Goal: Information Seeking & Learning: Check status

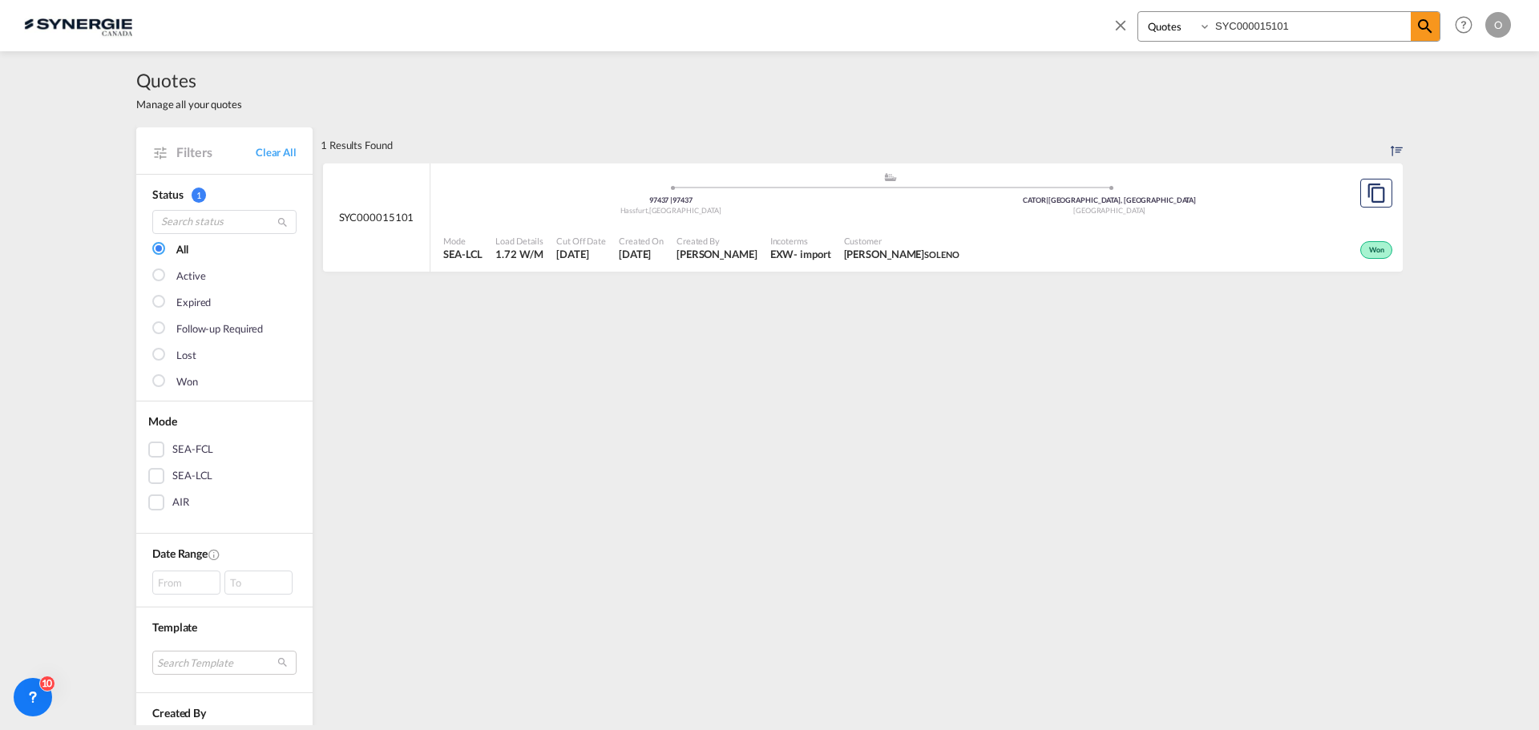
select select "Quotes"
drag, startPoint x: 1318, startPoint y: 25, endPoint x: 1043, endPoint y: 23, distance: 274.9
click at [1043, 23] on div "Bookings Quotes Enquiries SYC000015101 Help Resources Product Release O My Prof…" at bounding box center [769, 25] width 1491 height 50
paste input "4933"
type input "SYC000014933"
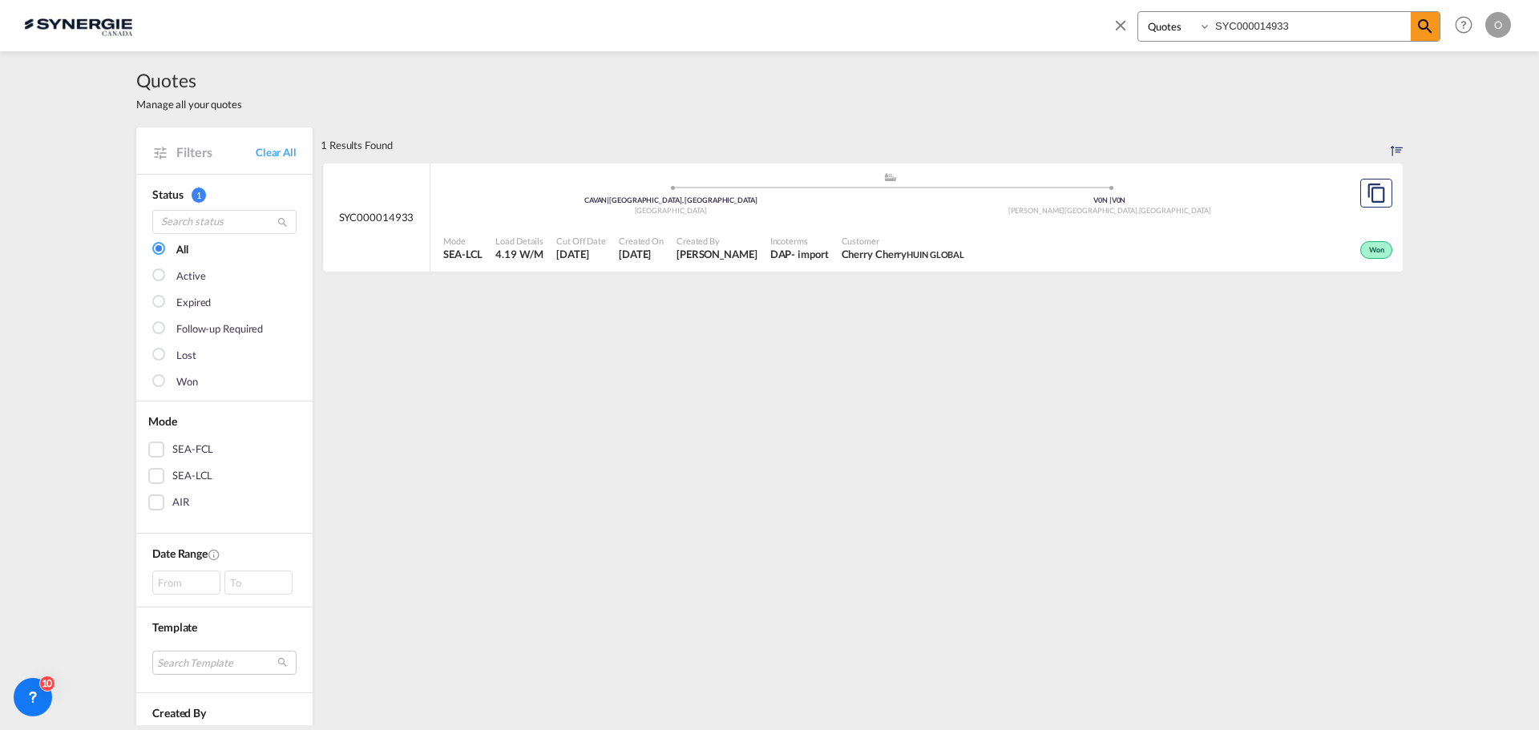
click at [910, 247] on span "Cherry Cherry HUIN GLOBAL" at bounding box center [902, 254] width 123 height 14
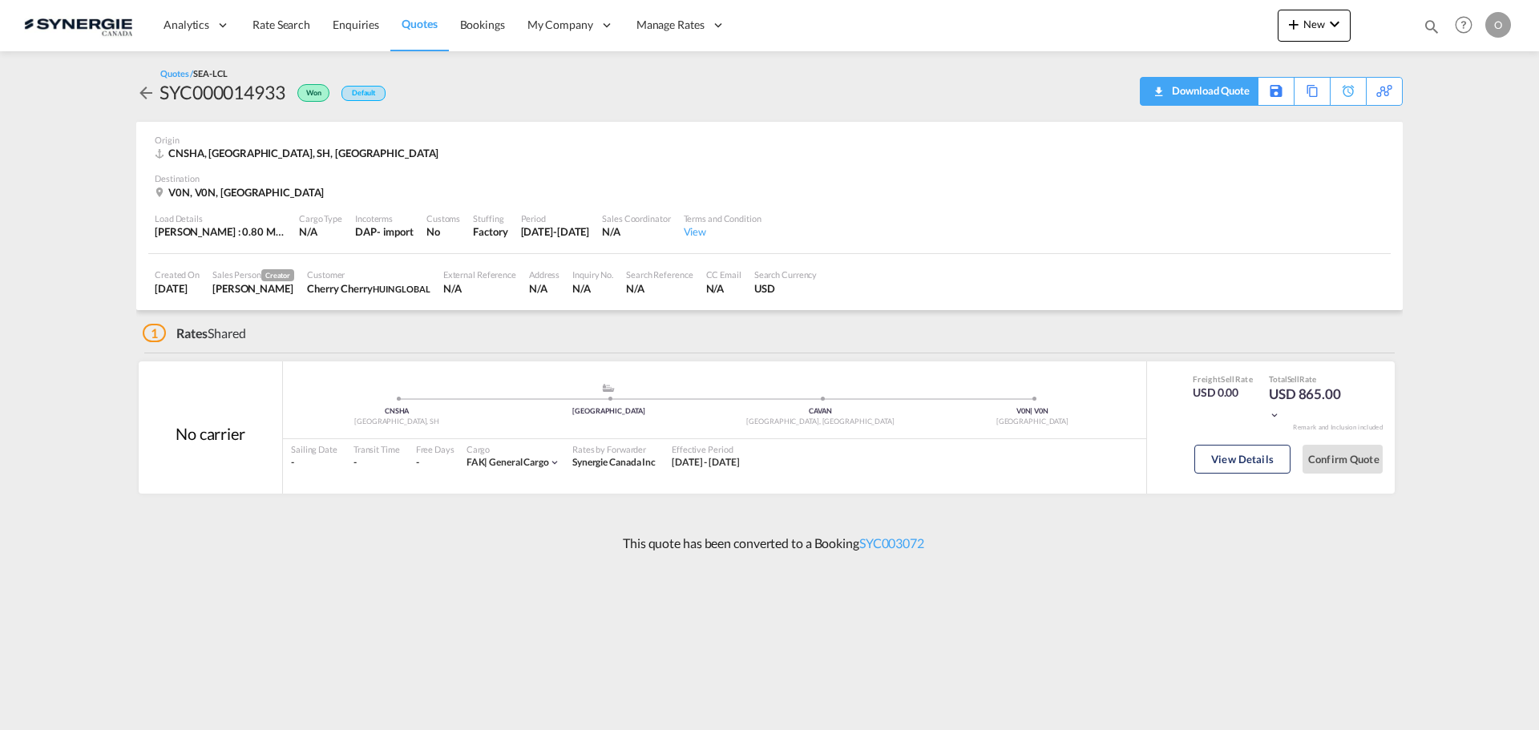
click at [1224, 89] on div "Download Quote" at bounding box center [1209, 91] width 82 height 26
click at [1238, 468] on button "View Details" at bounding box center [1242, 459] width 96 height 29
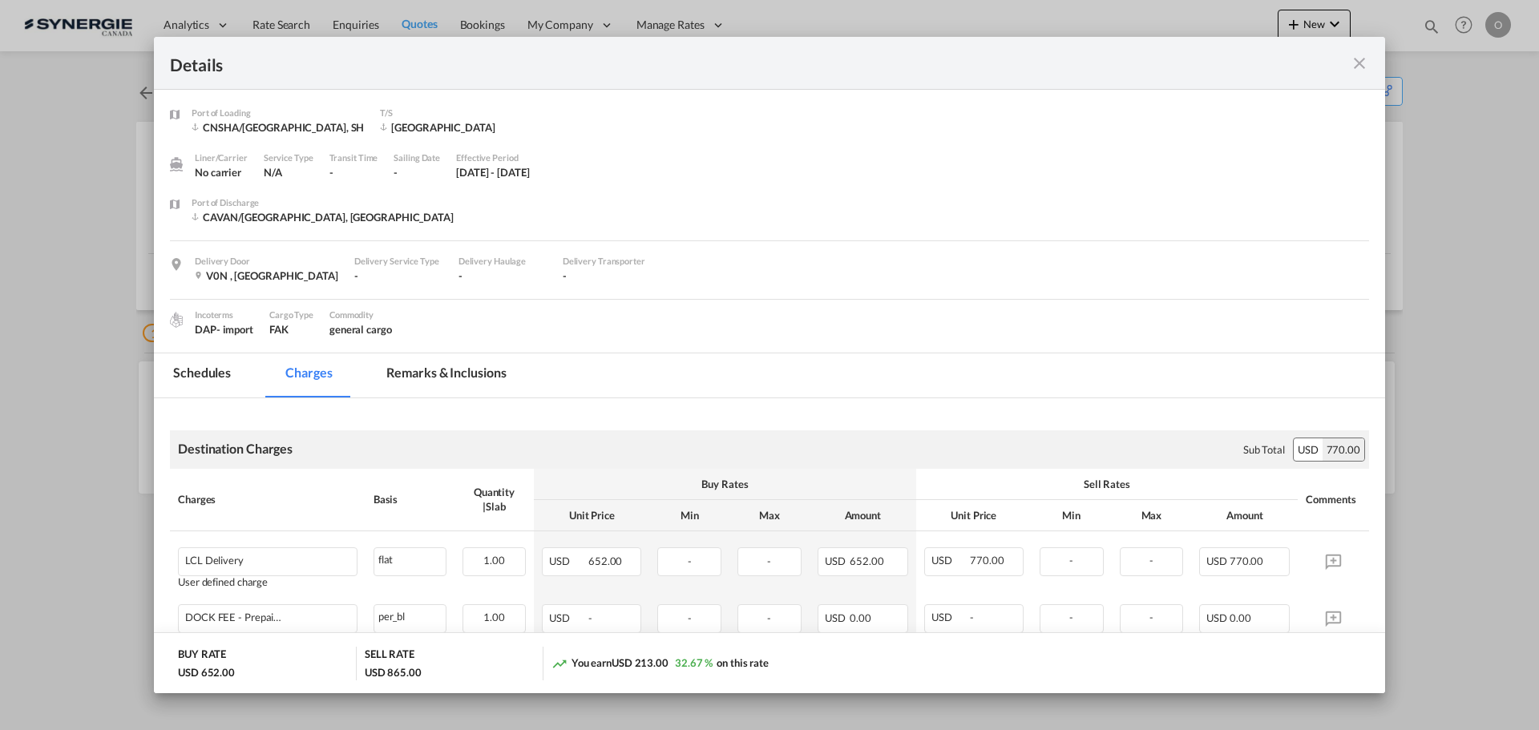
click at [457, 373] on md-tab-item "Remarks & Inclusions" at bounding box center [446, 375] width 158 height 44
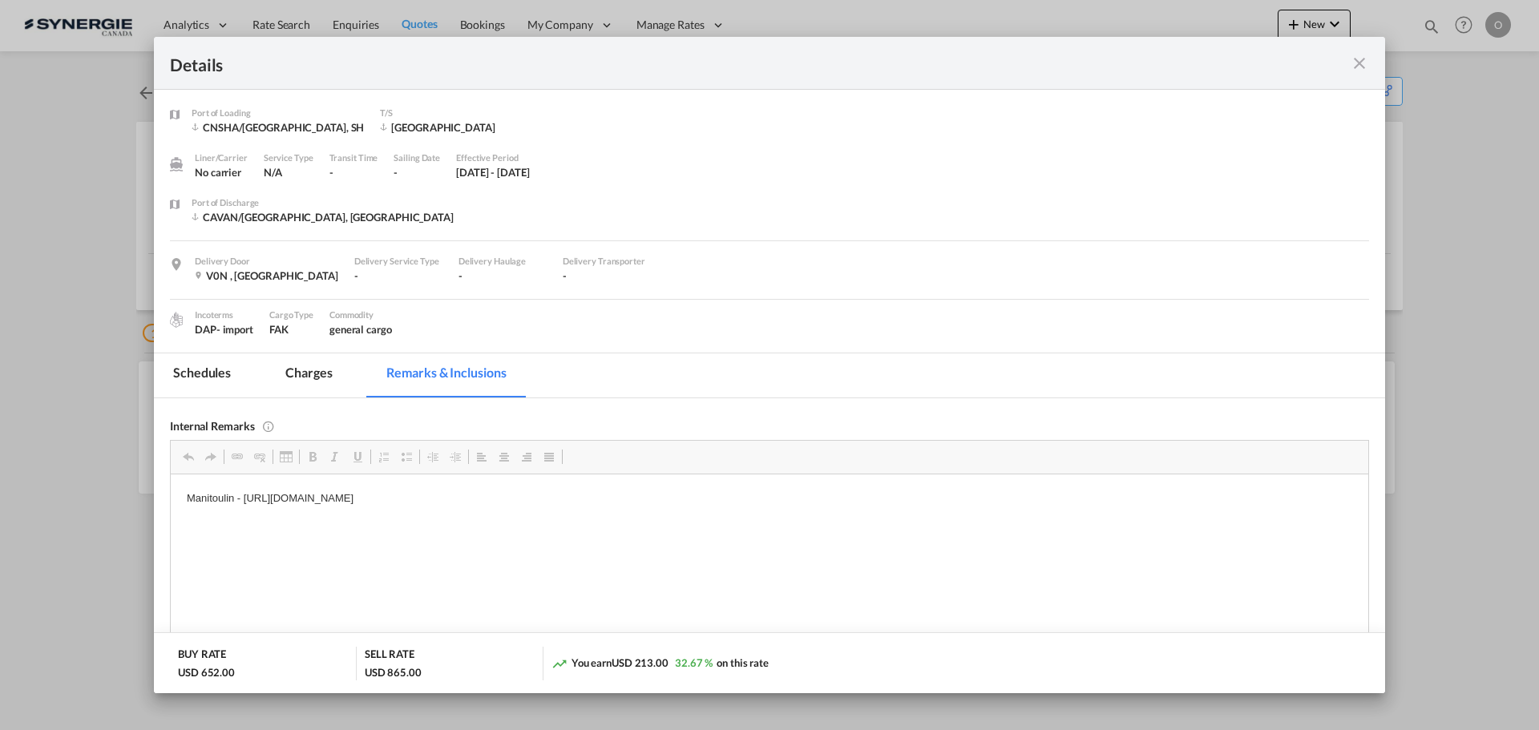
drag, startPoint x: 245, startPoint y: 498, endPoint x: 369, endPoint y: 495, distance: 123.4
drag, startPoint x: 244, startPoint y: 496, endPoint x: 658, endPoint y: 512, distance: 414.6
click at [658, 512] on html "Manitoulin - https://app.frontapp.com/open/cnv_qgxylcf?key=hdmh8qVRTtSknIGuF_n1…" at bounding box center [769, 498] width 1197 height 49
copy p "https://app.frontapp.com/open/cnv_qgxylcf?key=hdmh8qVRTtSknIGuF_n1Afhfd6VlUh9t"
click at [1374, 62] on div "Details" at bounding box center [769, 63] width 1231 height 53
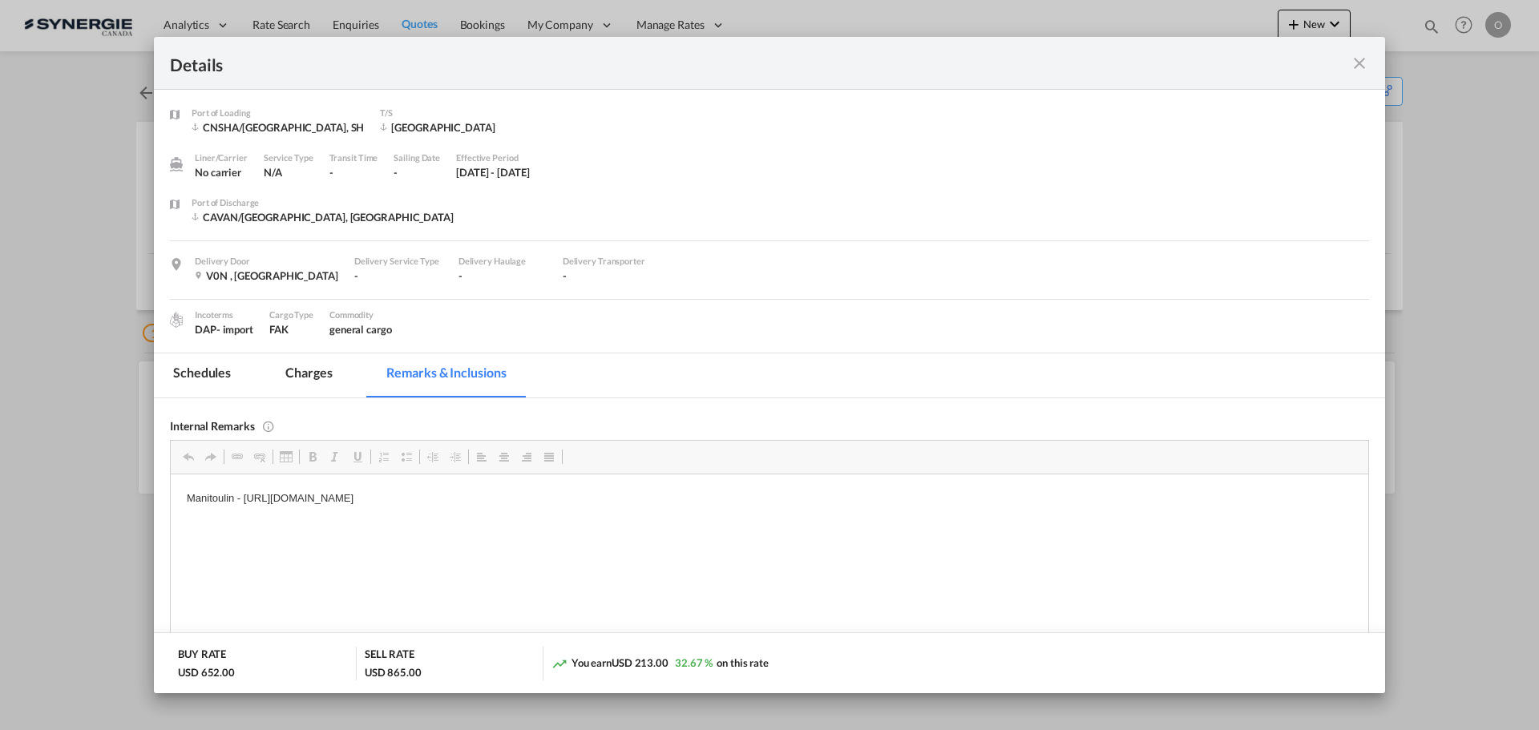
click at [1361, 62] on md-icon "icon-close fg-AAA8AD m-0 cursor" at bounding box center [1359, 63] width 19 height 19
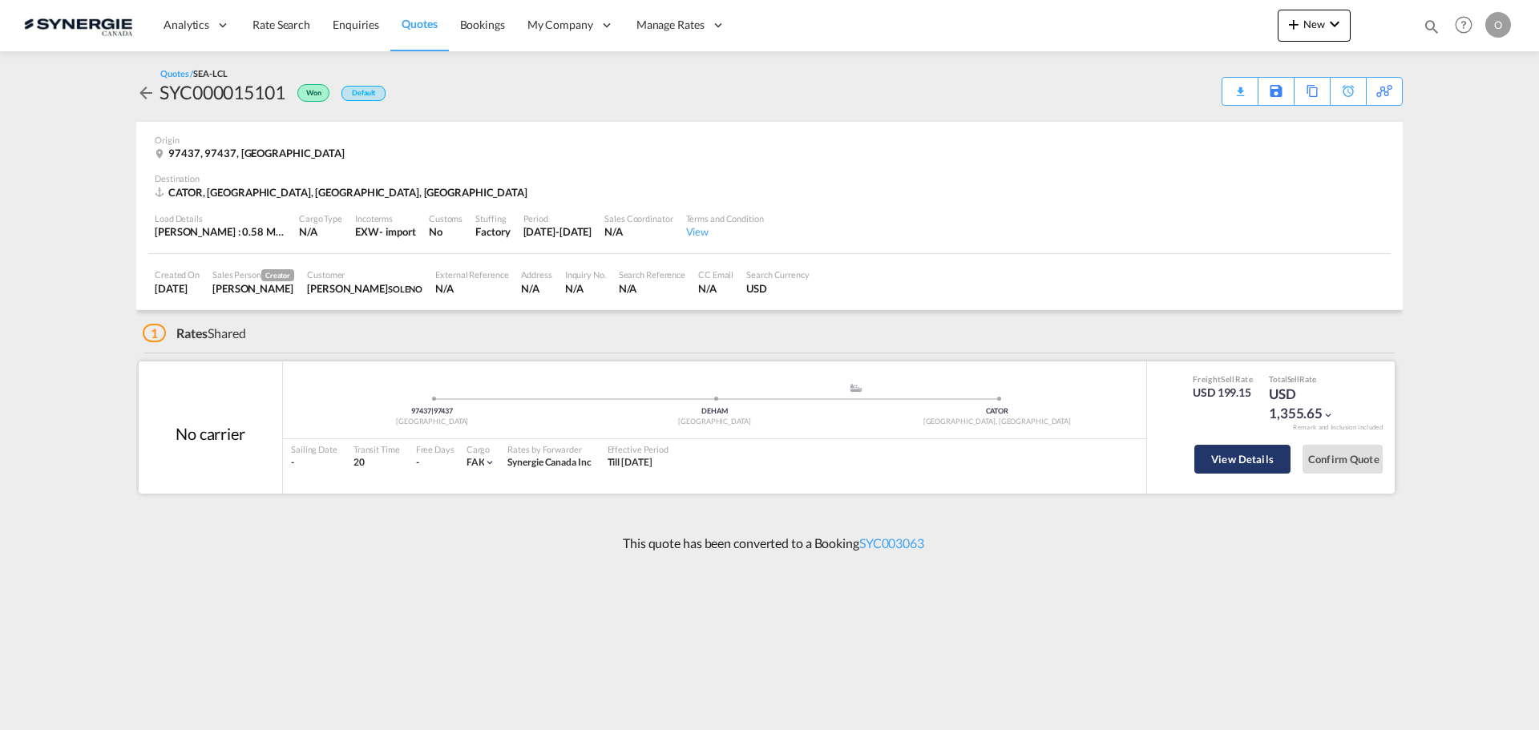
click at [1249, 458] on button "View Details" at bounding box center [1242, 459] width 96 height 29
